Goal: Task Accomplishment & Management: Complete application form

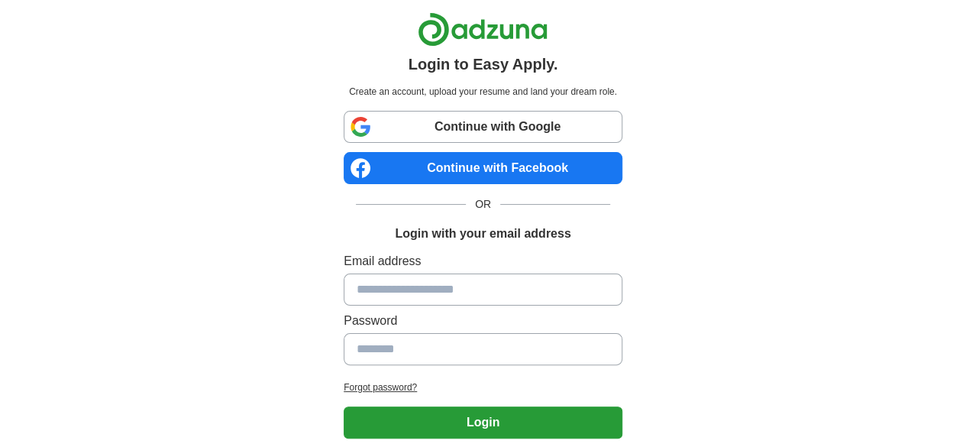
click at [407, 132] on link "Continue with Google" at bounding box center [483, 127] width 279 height 32
click at [505, 126] on link "Continue with Google" at bounding box center [483, 127] width 279 height 32
click at [463, 123] on link "Continue with Google" at bounding box center [483, 127] width 279 height 32
click at [458, 131] on link "Continue with Google" at bounding box center [483, 127] width 279 height 32
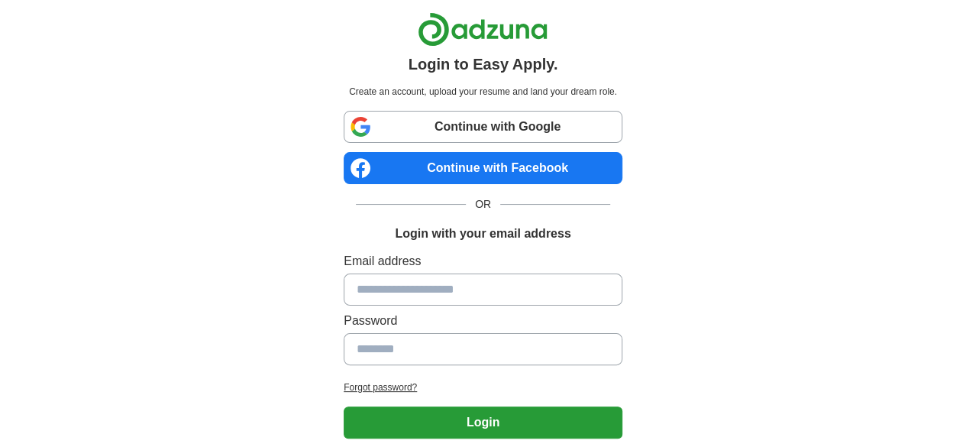
click at [437, 133] on link "Continue with Google" at bounding box center [483, 127] width 279 height 32
click at [487, 121] on link "Continue with Google" at bounding box center [483, 127] width 279 height 32
